Goal: Task Accomplishment & Management: Manage account settings

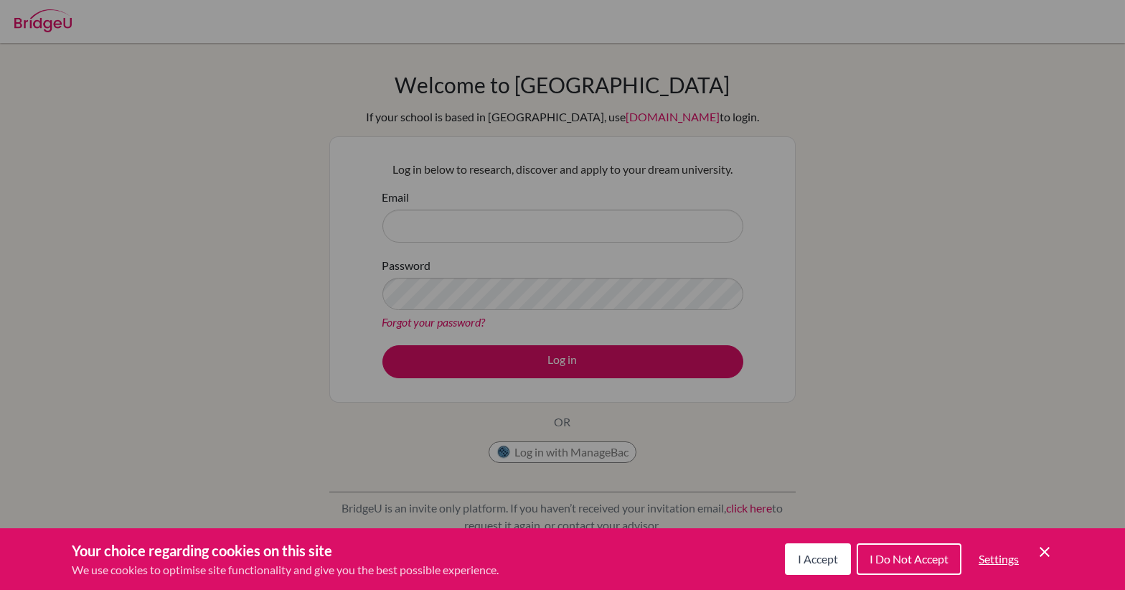
click at [1047, 553] on icon "Save and close" at bounding box center [1045, 552] width 10 height 10
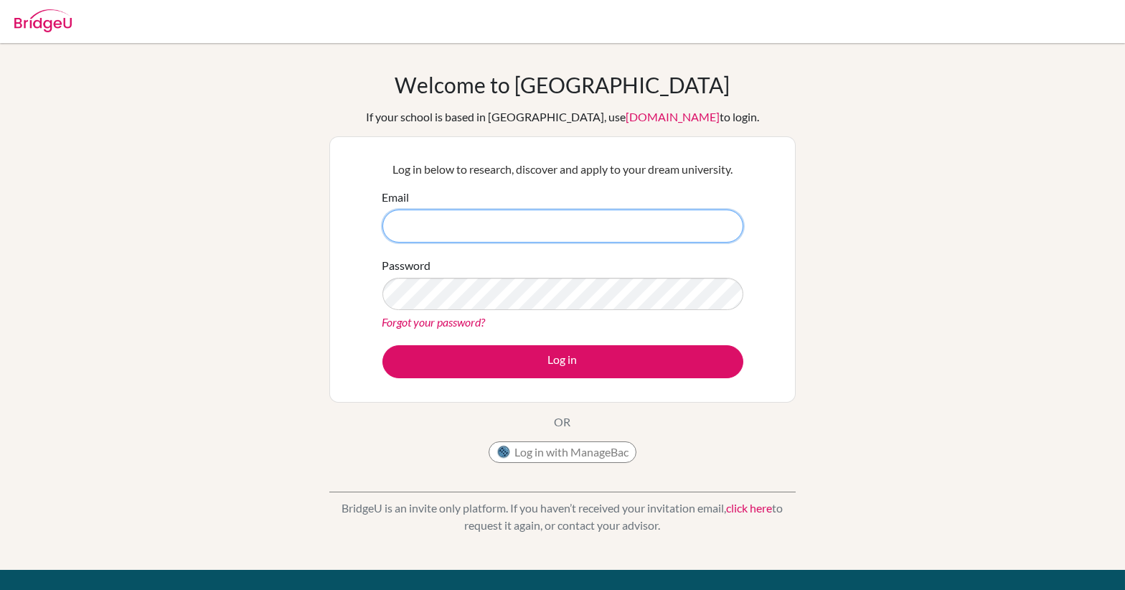
click at [615, 220] on input "Email" at bounding box center [562, 226] width 361 height 33
type input "[EMAIL_ADDRESS][DOMAIN_NAME]"
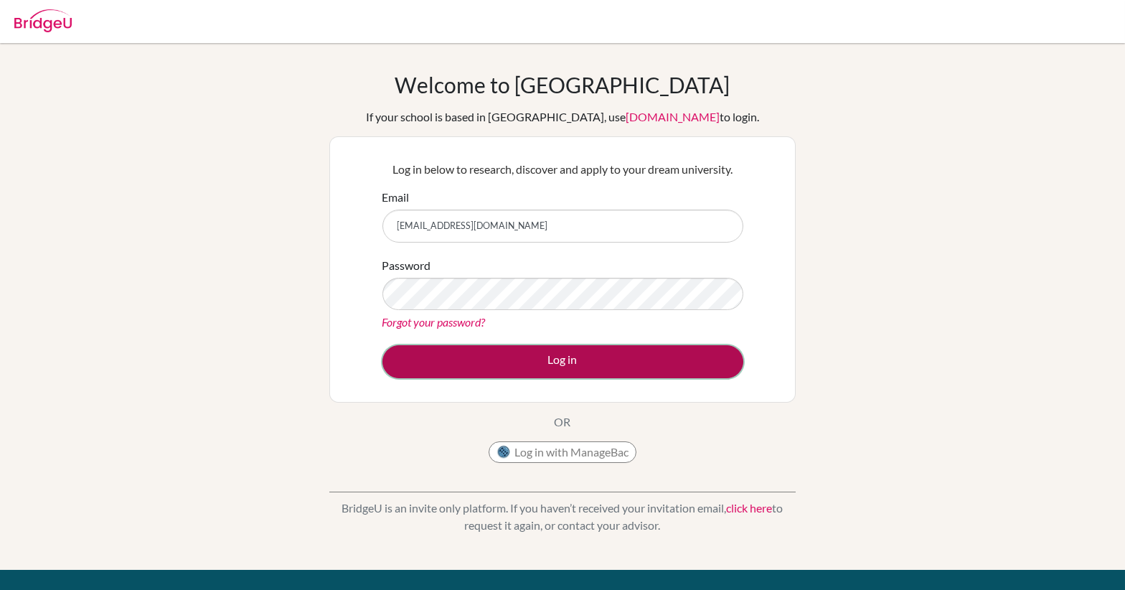
click at [525, 357] on button "Log in" at bounding box center [562, 361] width 361 height 33
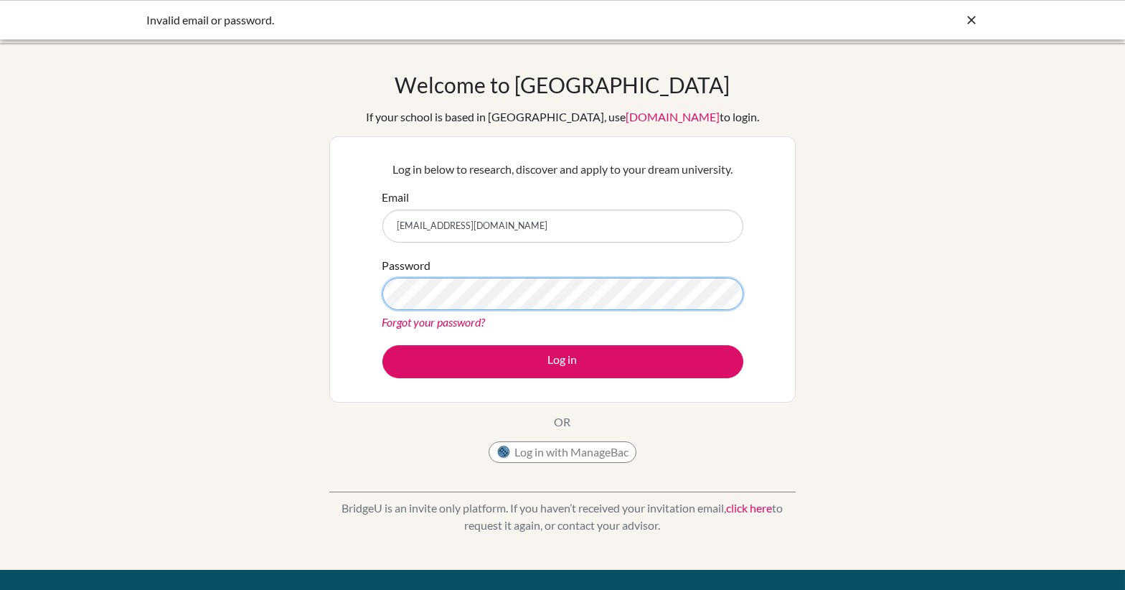
click at [382, 345] on button "Log in" at bounding box center [562, 361] width 361 height 33
